Goal: Information Seeking & Learning: Learn about a topic

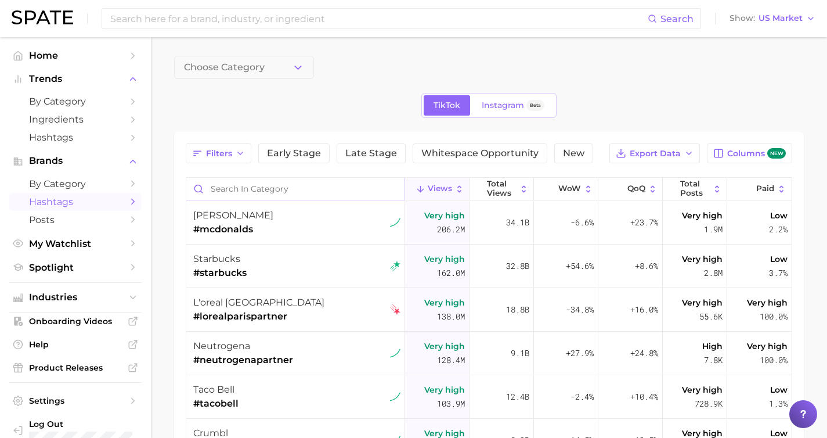
click at [270, 186] on input "Search in category" at bounding box center [295, 189] width 218 height 22
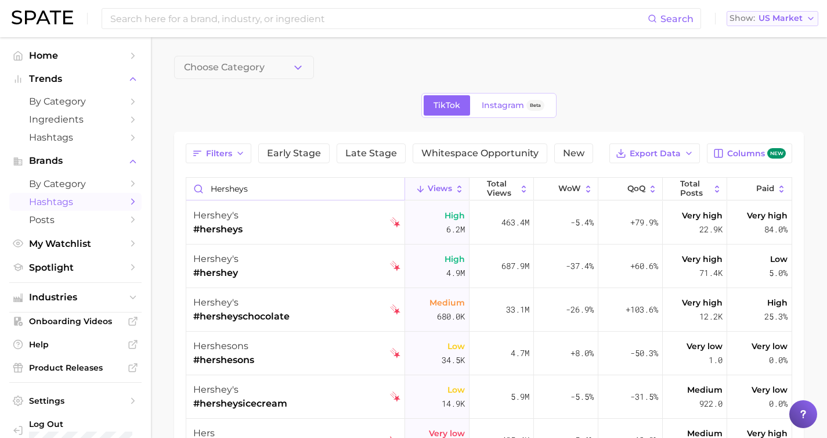
type input "hersheys"
click at [796, 17] on span "US Market" at bounding box center [781, 18] width 44 height 6
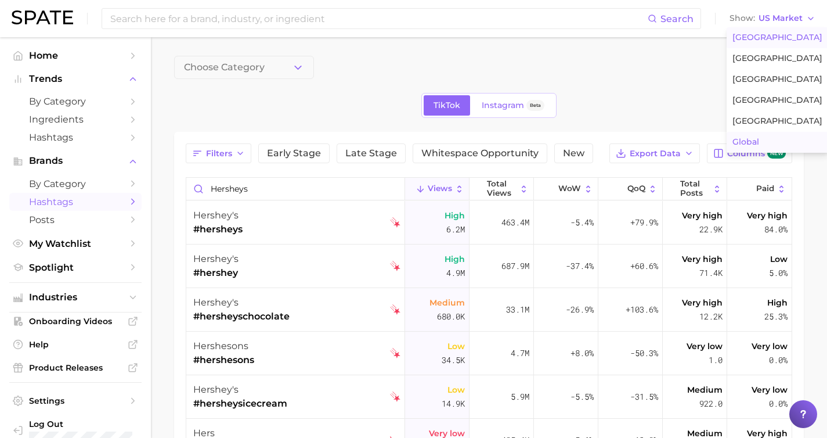
click at [769, 139] on button "Global" at bounding box center [778, 142] width 102 height 21
